Goal: Information Seeking & Learning: Learn about a topic

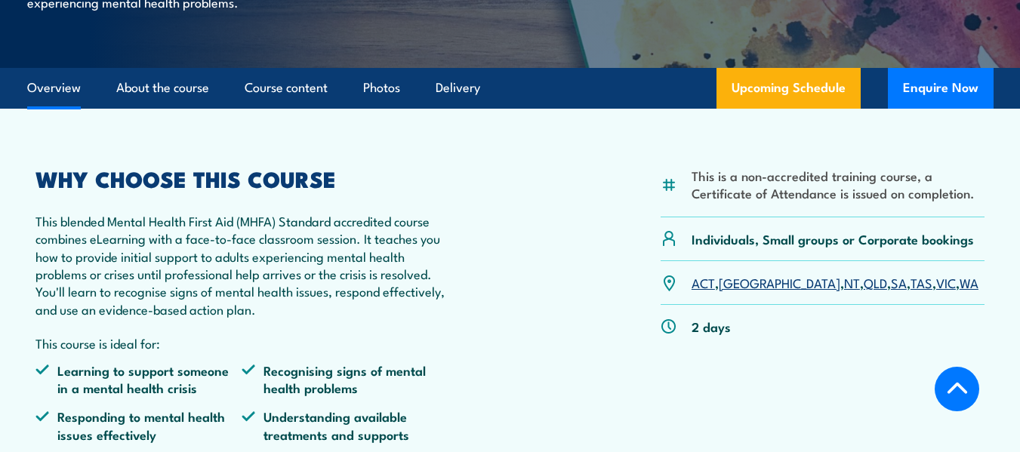
scroll to position [402, 0]
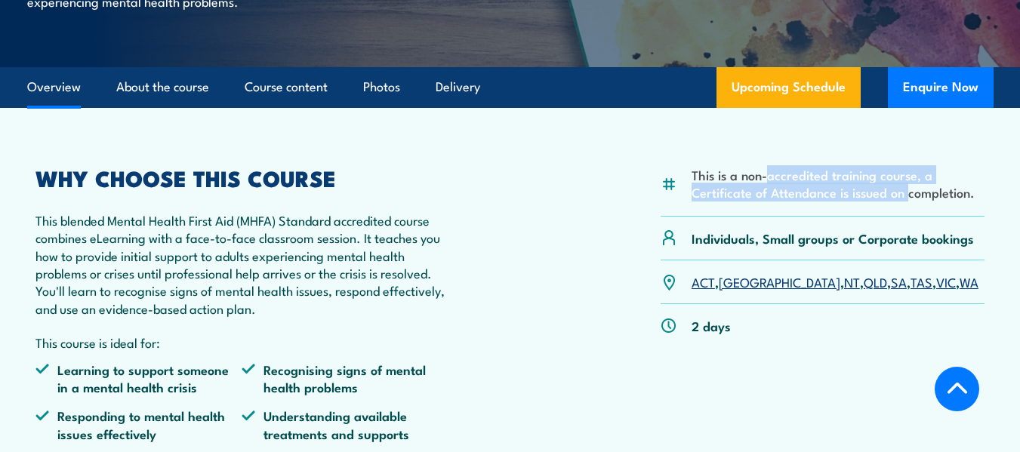
drag, startPoint x: 770, startPoint y: 205, endPoint x: 909, endPoint y: 222, distance: 139.9
click at [909, 202] on li "This is a non-accredited training course, a Certificate of Attendance is issued…" at bounding box center [837, 183] width 293 height 35
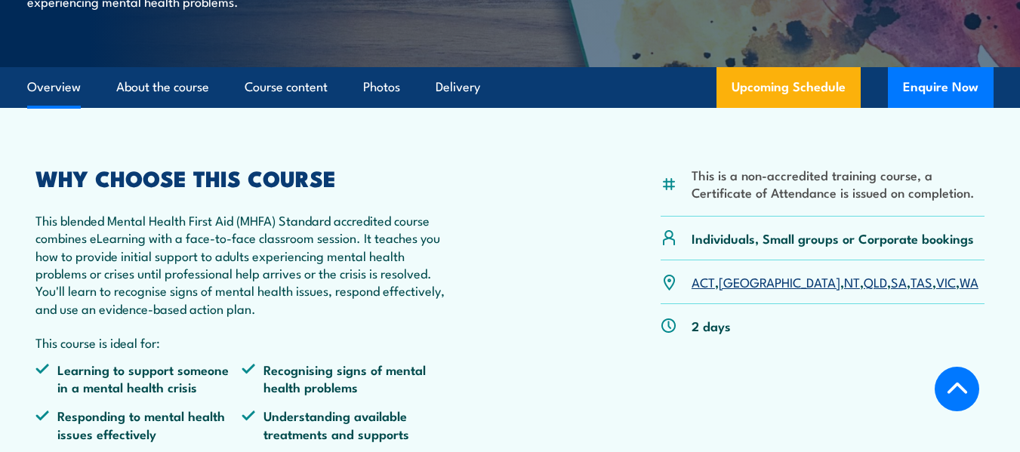
click at [863, 248] on div "Individuals, Small groups or Corporate bookings" at bounding box center [822, 239] width 324 height 44
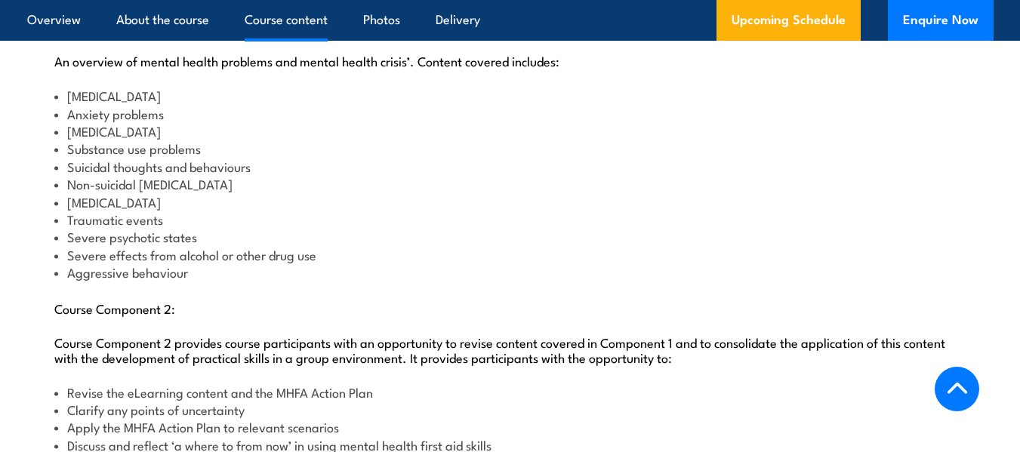
scroll to position [1588, 0]
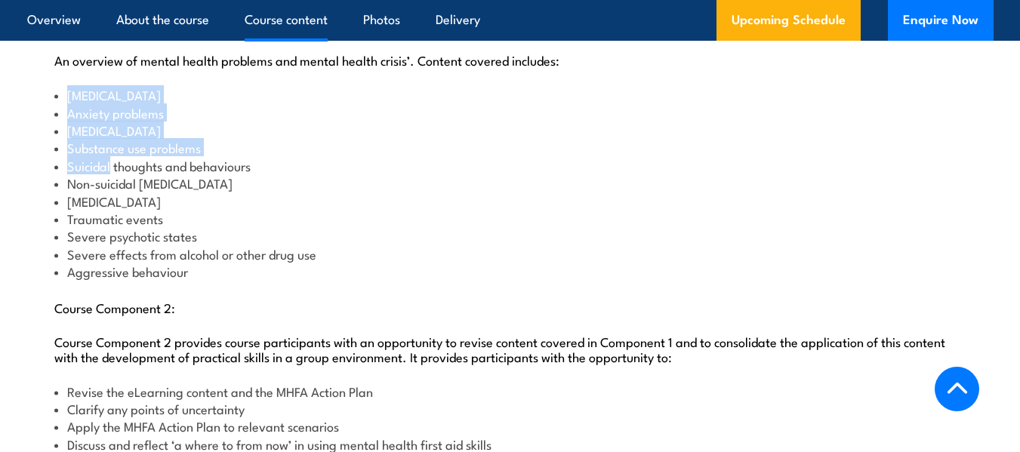
drag, startPoint x: 67, startPoint y: 125, endPoint x: 111, endPoint y: 188, distance: 76.4
click at [111, 188] on ul "[MEDICAL_DATA] problems [MEDICAL_DATA] Substance use problems Suicidal thoughts…" at bounding box center [510, 183] width 912 height 194
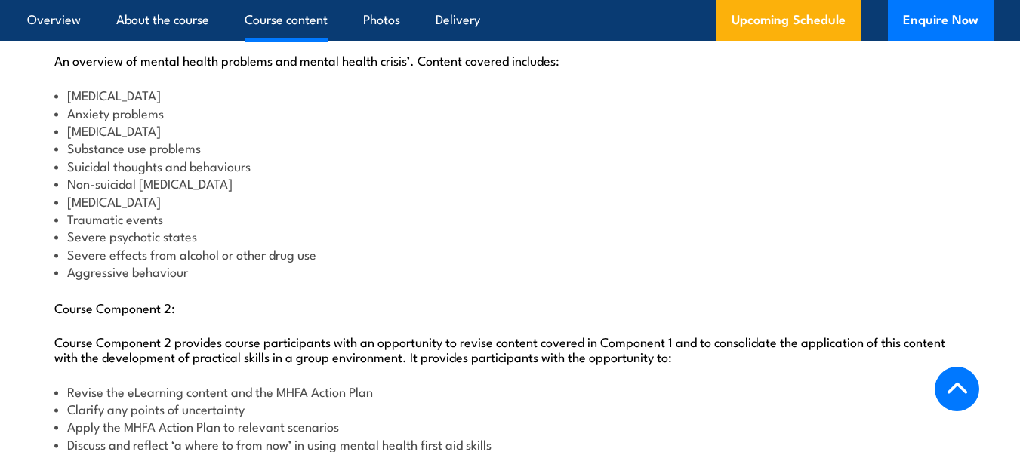
click at [190, 174] on li "Suicidal thoughts and behaviours" at bounding box center [510, 165] width 912 height 17
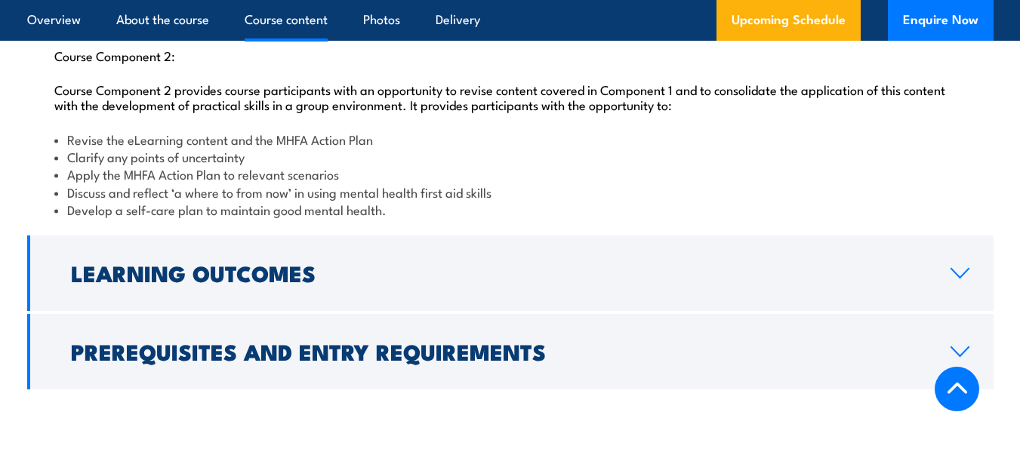
scroll to position [1842, 0]
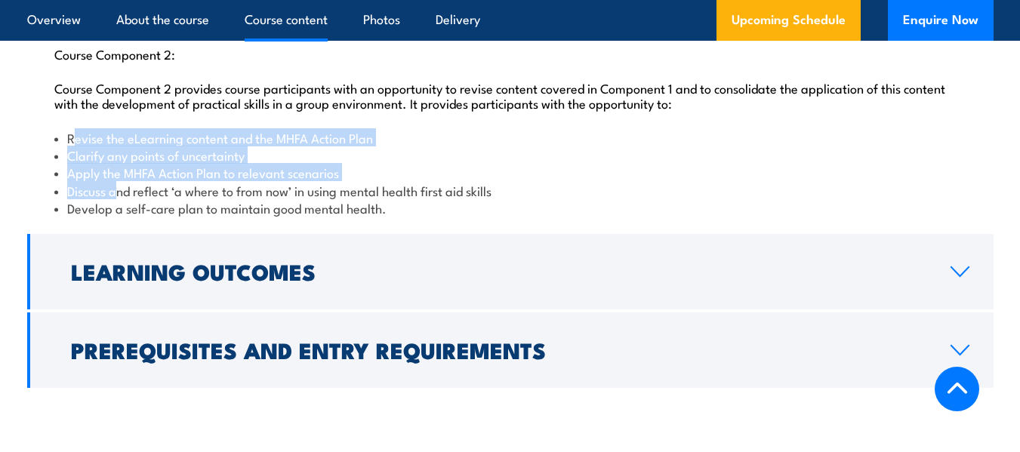
drag, startPoint x: 74, startPoint y: 168, endPoint x: 117, endPoint y: 211, distance: 60.8
click at [117, 211] on ul "Revise the eLearning content and the MHFA Action Plan Clarify any points of unc…" at bounding box center [510, 173] width 912 height 88
click at [160, 181] on li "Apply the MHFA Action Plan to relevant scenarios" at bounding box center [510, 172] width 912 height 17
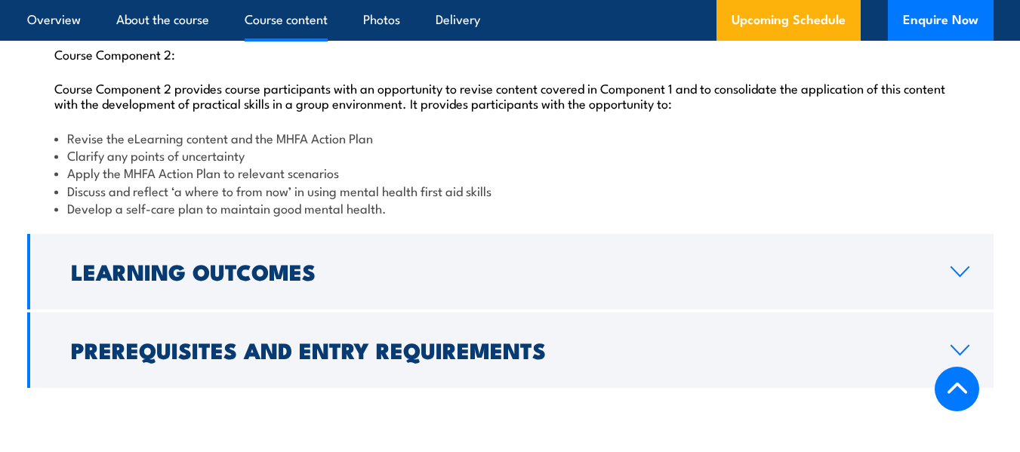
scroll to position [2054, 0]
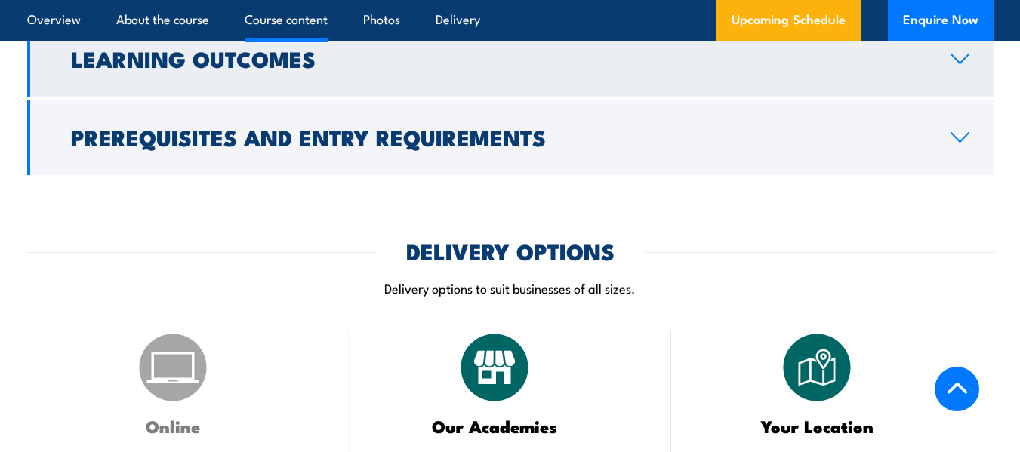
click at [158, 68] on link "Learning Outcomes" at bounding box center [510, 58] width 966 height 75
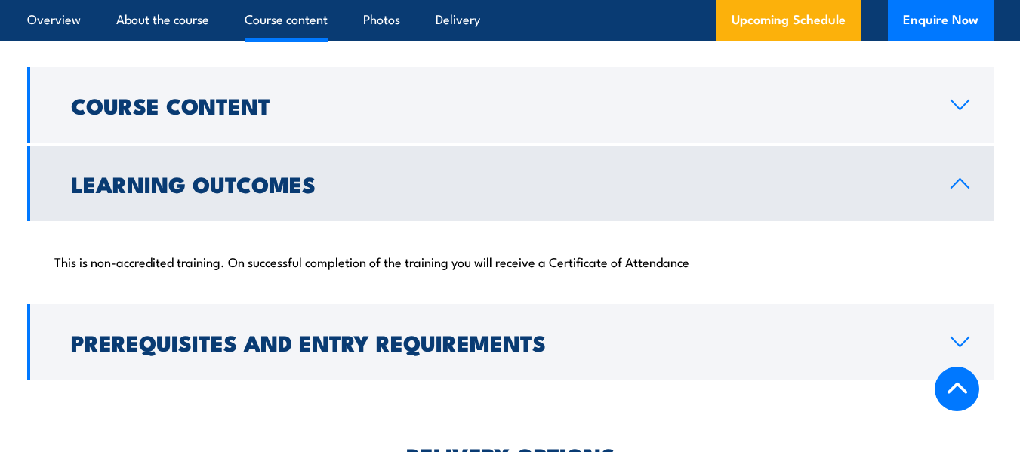
scroll to position [1550, 0]
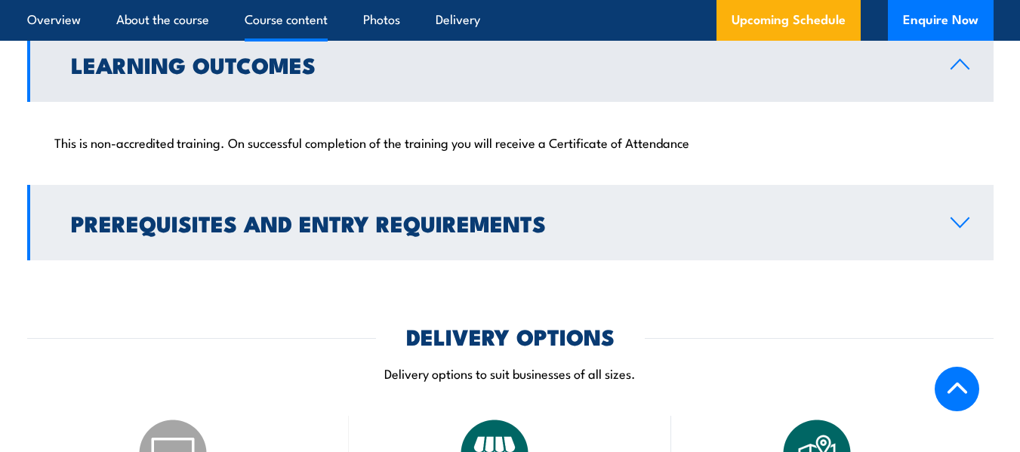
click at [243, 232] on h2 "Prerequisites and Entry Requirements" at bounding box center [498, 223] width 855 height 20
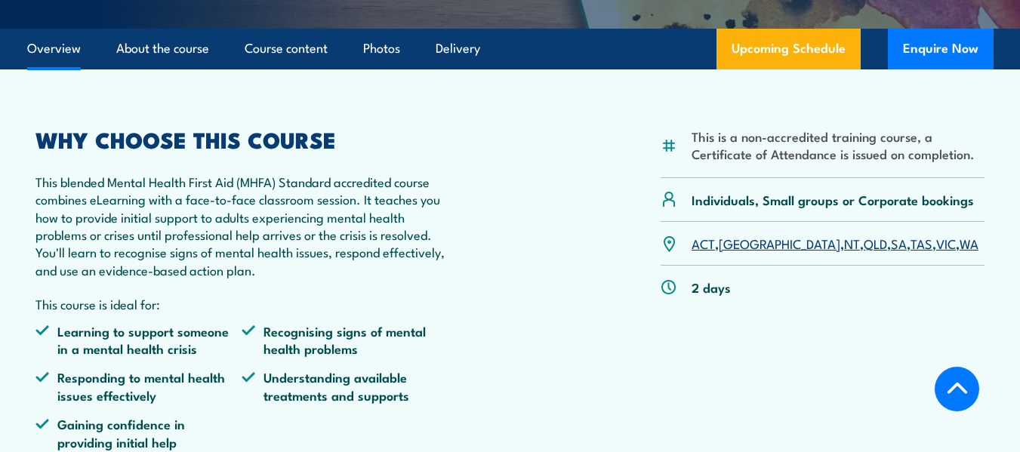
scroll to position [0, 0]
